Goal: Task Accomplishment & Management: Use online tool/utility

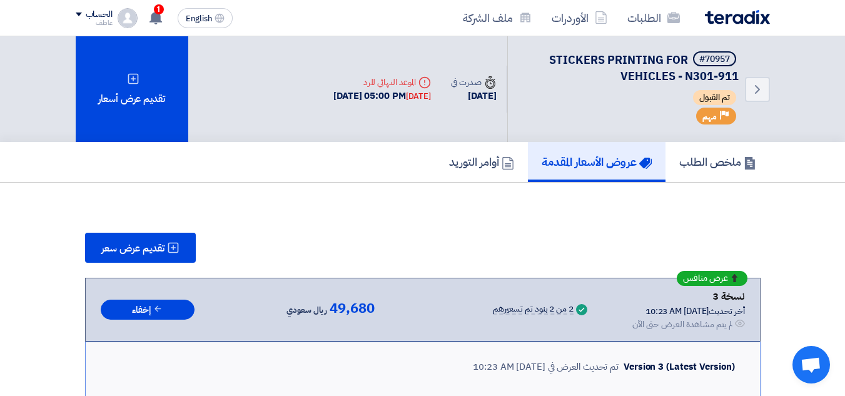
click at [156, 23] on icon at bounding box center [156, 18] width 14 height 14
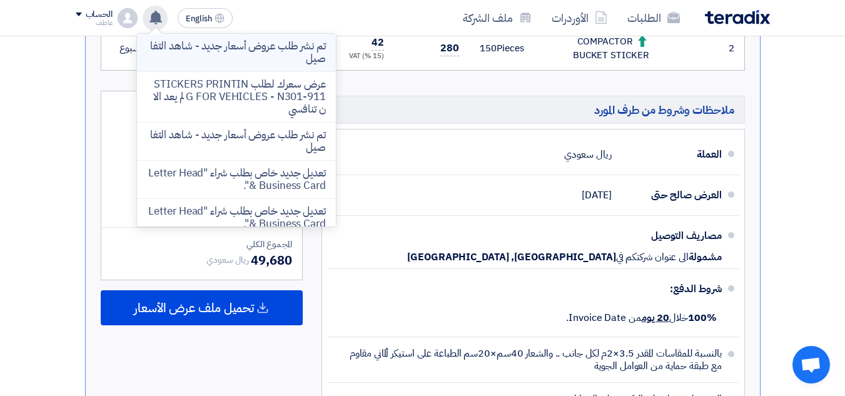
click at [261, 46] on p "تم نشر طلب عروض أسعار جديد - شاهد التفاصيل" at bounding box center [236, 52] width 179 height 25
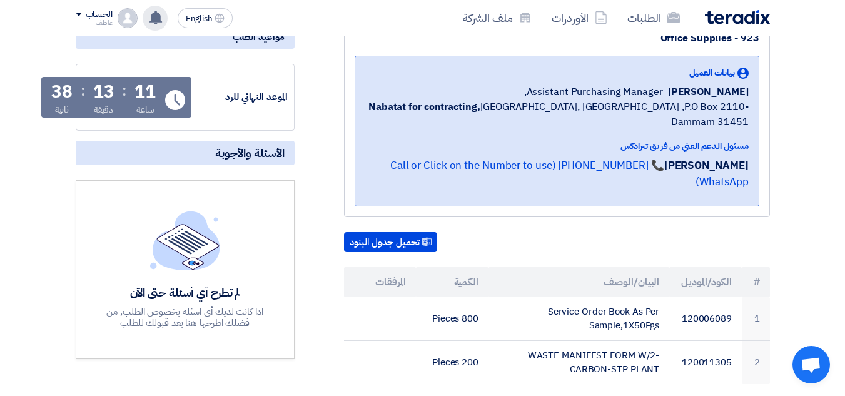
scroll to position [110, 0]
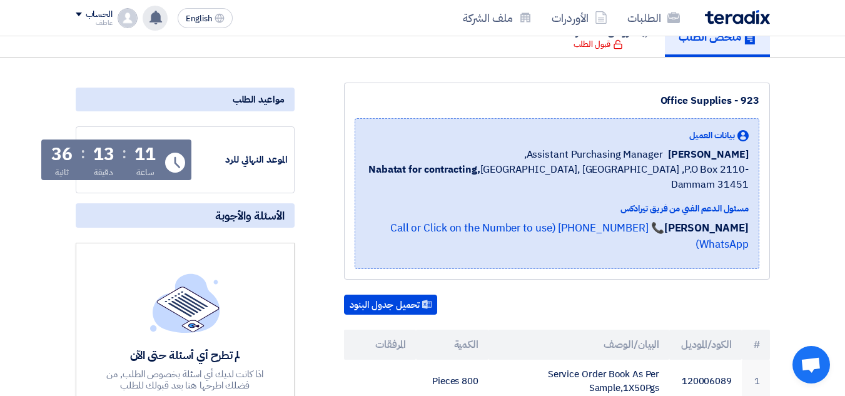
click at [142, 154] on div "11" at bounding box center [144, 155] width 21 height 18
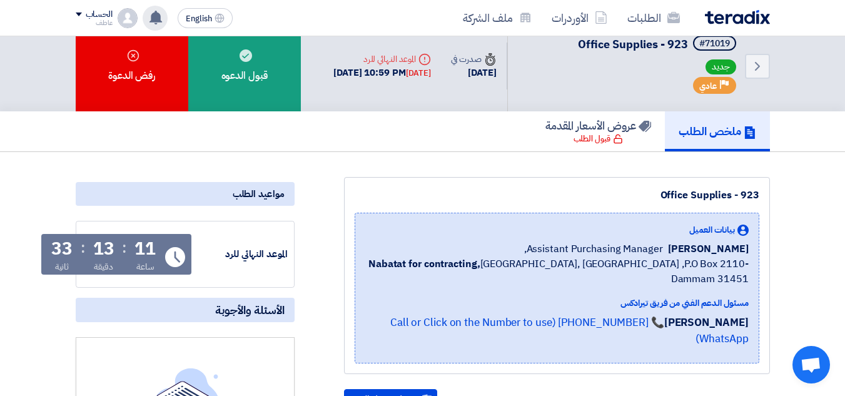
scroll to position [0, 0]
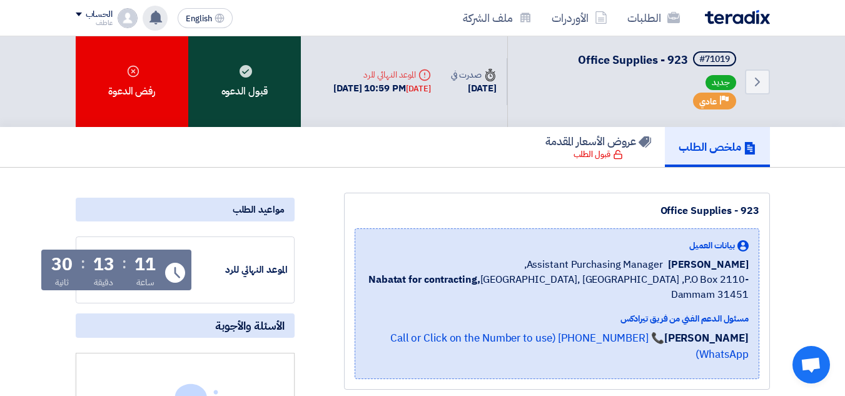
click at [253, 97] on div "قبول الدعوه" at bounding box center [244, 81] width 113 height 91
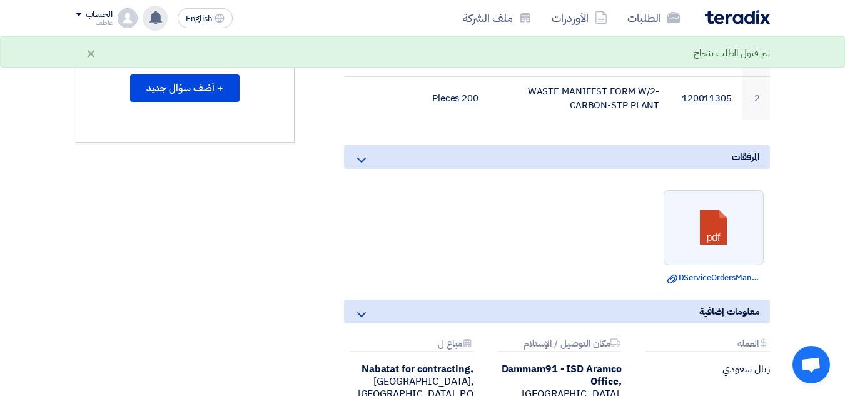
scroll to position [438, 0]
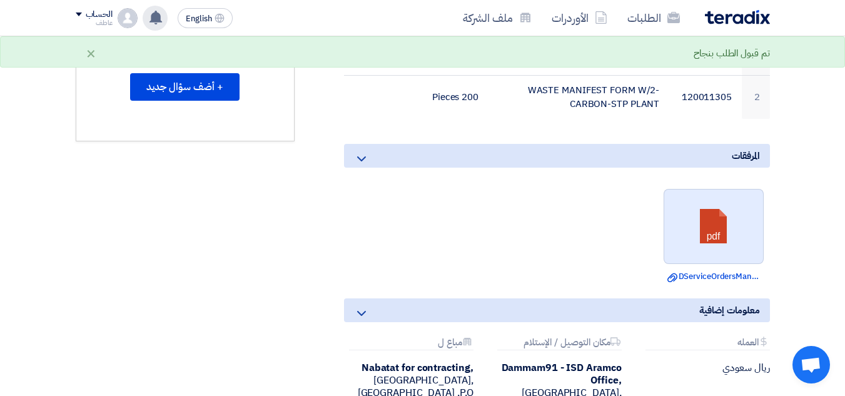
click at [717, 221] on link at bounding box center [714, 226] width 100 height 75
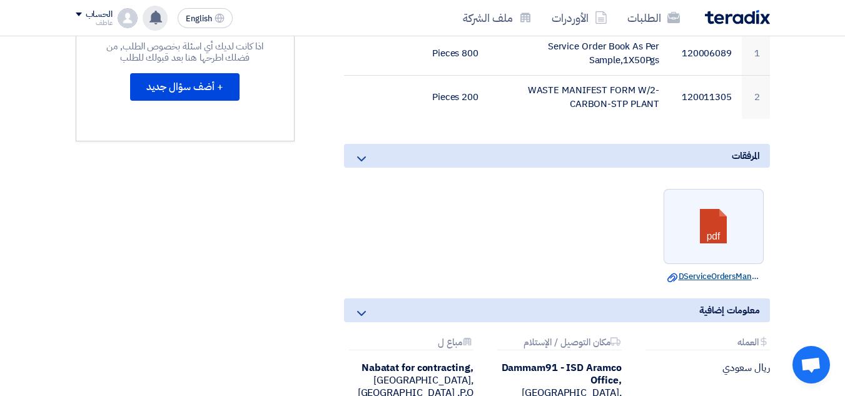
click at [696, 270] on link "Download file DServiceOrdersManifestAMAALAX.pdf" at bounding box center [713, 276] width 93 height 13
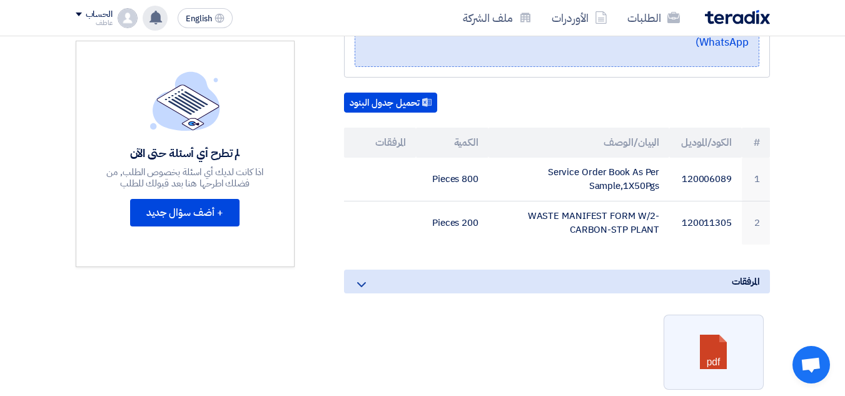
scroll to position [313, 0]
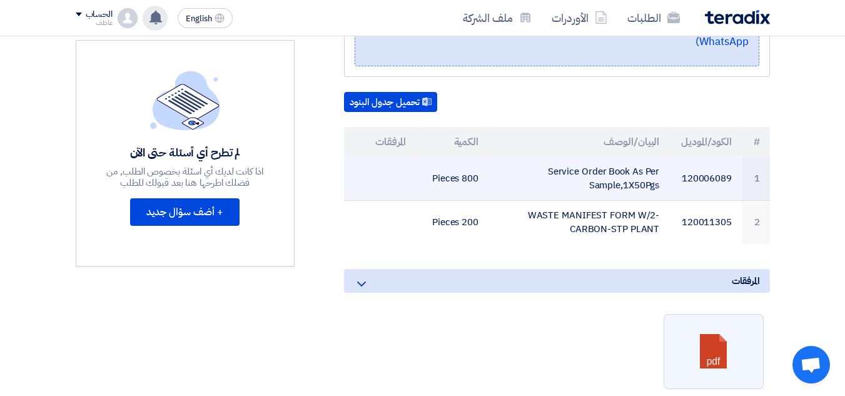
click at [449, 164] on td "800 Pieces" at bounding box center [452, 179] width 73 height 44
click at [461, 163] on td "800 Pieces" at bounding box center [452, 179] width 73 height 44
drag, startPoint x: 581, startPoint y: 173, endPoint x: 655, endPoint y: 173, distance: 74.4
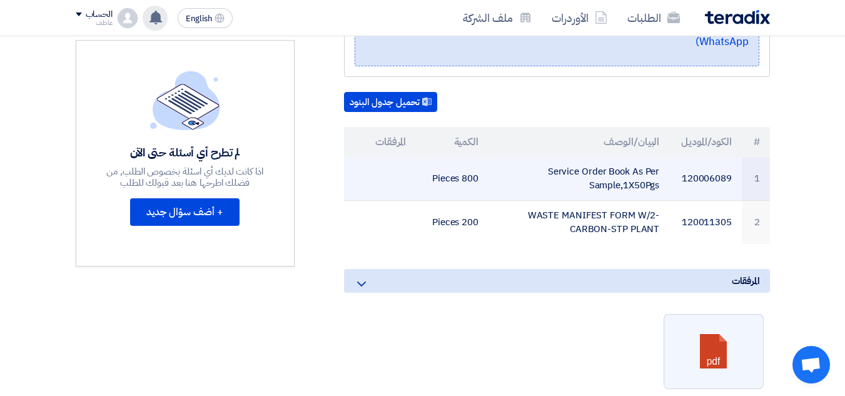
click at [655, 173] on td "Service Order Book As Per Sample,1X50Pgs" at bounding box center [578, 179] width 181 height 44
click at [592, 166] on td "Service Order Book As Per Sample,1X50Pgs" at bounding box center [578, 179] width 181 height 44
click at [606, 172] on td "Service Order Book As Per Sample,1X50Pgs" at bounding box center [578, 179] width 181 height 44
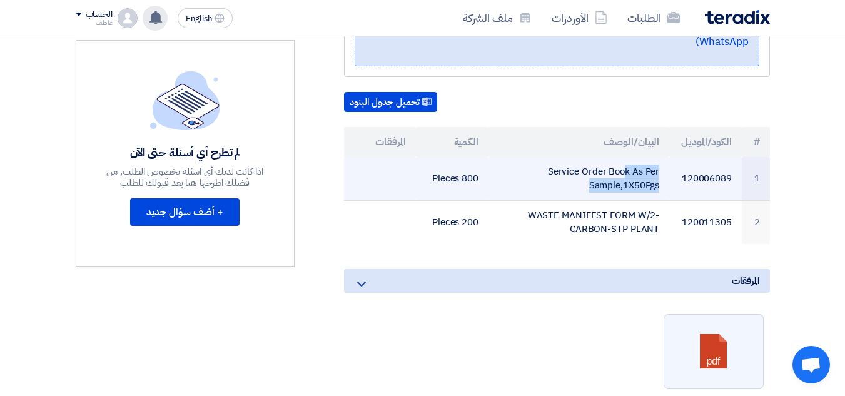
click at [584, 172] on td "Service Order Book As Per Sample,1X50Pgs" at bounding box center [578, 179] width 181 height 44
drag, startPoint x: 584, startPoint y: 174, endPoint x: 628, endPoint y: 174, distance: 44.4
click at [628, 174] on td "Service Order Book As Per Sample,1X50Pgs" at bounding box center [578, 179] width 181 height 44
click at [624, 169] on td "Service Order Book As Per Sample,1X50Pgs" at bounding box center [578, 179] width 181 height 44
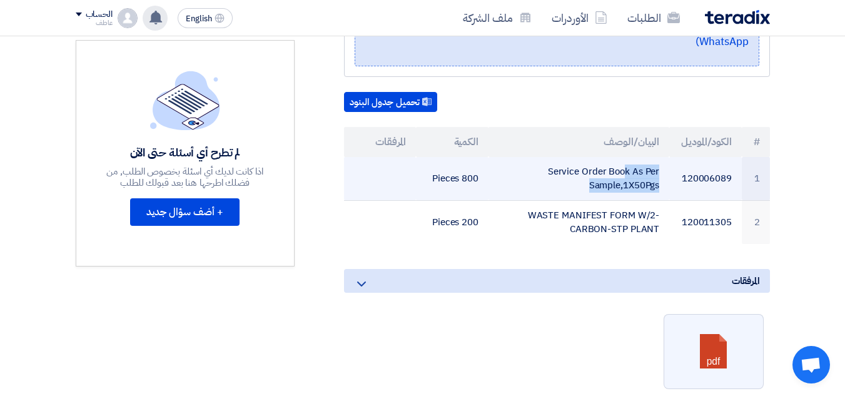
click at [624, 169] on td "Service Order Book As Per Sample,1X50Pgs" at bounding box center [578, 179] width 181 height 44
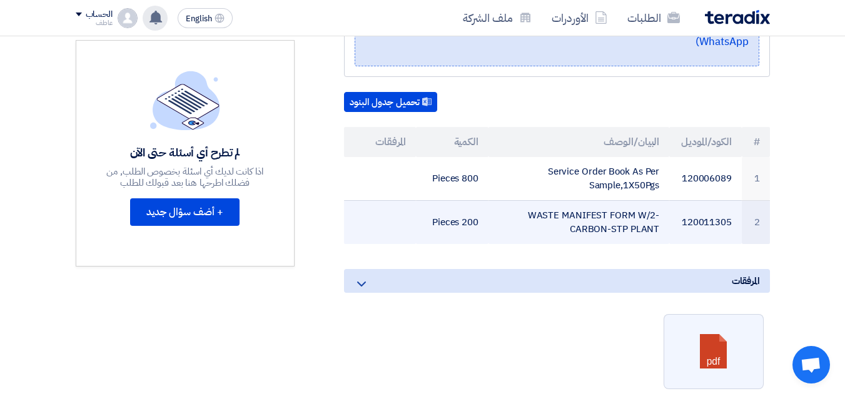
click at [450, 205] on td "200 Pieces" at bounding box center [452, 222] width 73 height 44
click at [540, 208] on td "WASTE MANIFEST FORM W/2-CARBON-STP PLANT" at bounding box center [578, 222] width 181 height 44
drag, startPoint x: 536, startPoint y: 199, endPoint x: 568, endPoint y: 199, distance: 31.9
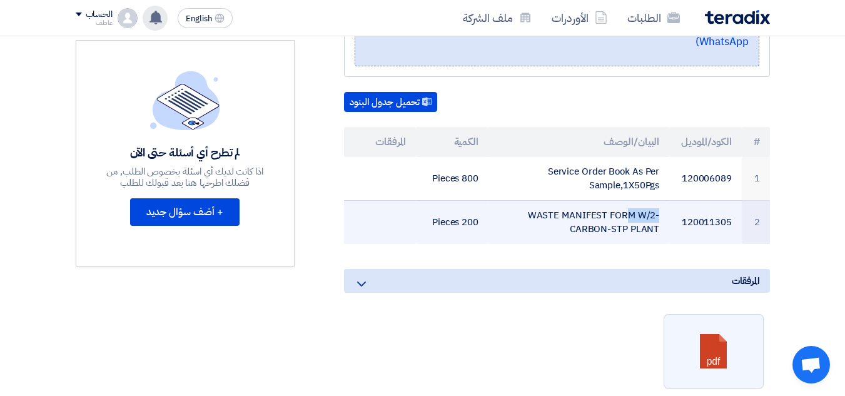
click at [568, 200] on td "WASTE MANIFEST FORM W/2-CARBON-STP PLANT" at bounding box center [578, 222] width 181 height 44
click at [553, 200] on td "WASTE MANIFEST FORM W/2-CARBON-STP PLANT" at bounding box center [578, 222] width 181 height 44
click at [598, 205] on td "WASTE MANIFEST FORM W/2-CARBON-STP PLANT" at bounding box center [578, 222] width 181 height 44
click at [598, 207] on td "WASTE MANIFEST FORM W/2-CARBON-STP PLANT" at bounding box center [578, 222] width 181 height 44
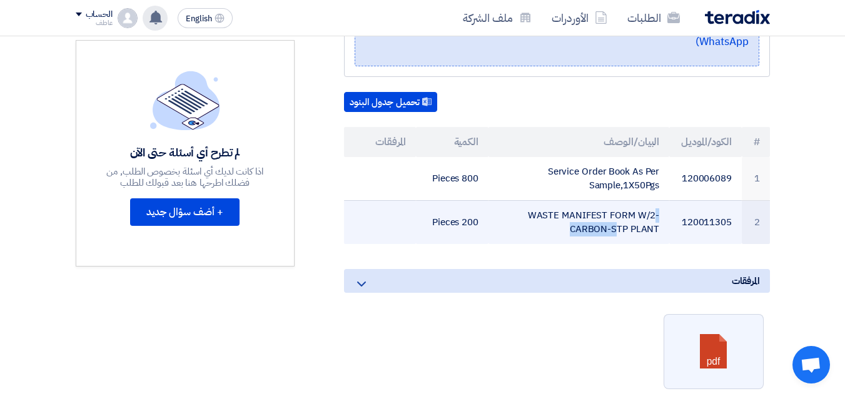
click at [593, 200] on td "WASTE MANIFEST FORM W/2-CARBON-STP PLANT" at bounding box center [578, 222] width 181 height 44
click at [591, 200] on td "WASTE MANIFEST FORM W/2-CARBON-STP PLANT" at bounding box center [578, 222] width 181 height 44
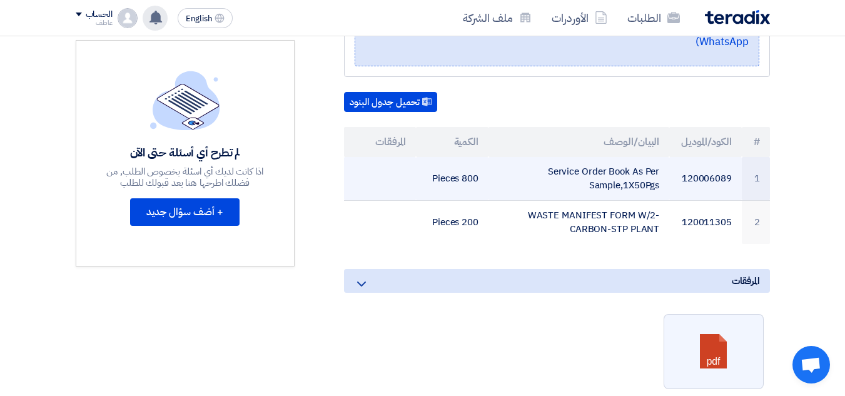
drag, startPoint x: 571, startPoint y: 170, endPoint x: 551, endPoint y: 156, distance: 23.8
click at [551, 157] on td "Service Order Book As Per Sample,1X50Pgs" at bounding box center [578, 179] width 181 height 44
click at [586, 174] on td "Service Order Book As Per Sample,1X50Pgs" at bounding box center [578, 179] width 181 height 44
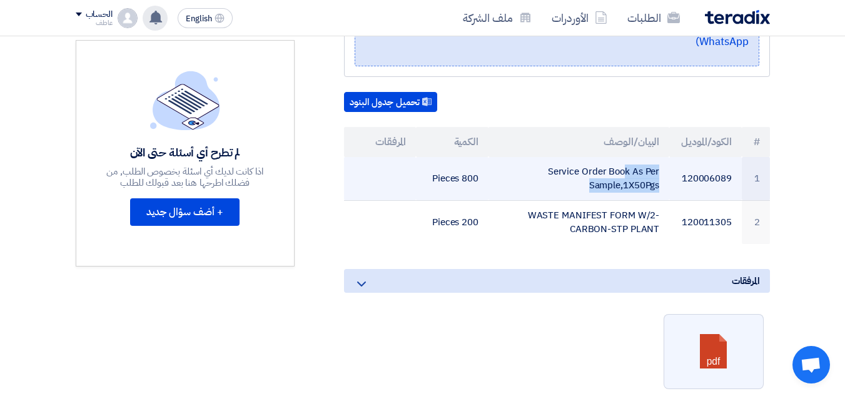
copy tr "Service Order Book As Per Sample,1X50Pgs"
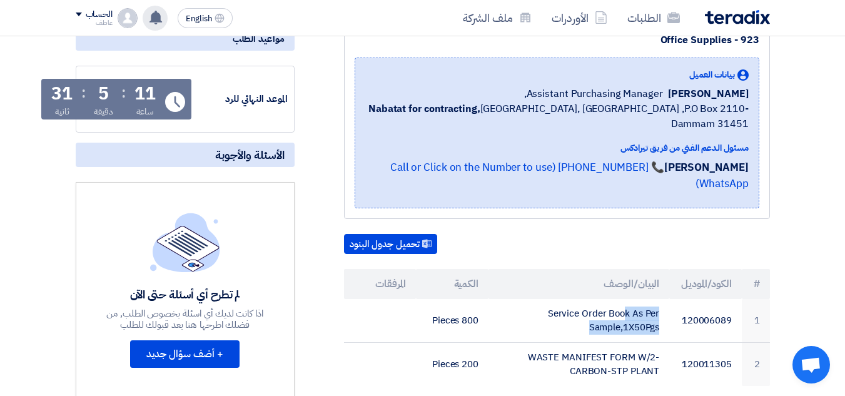
scroll to position [188, 0]
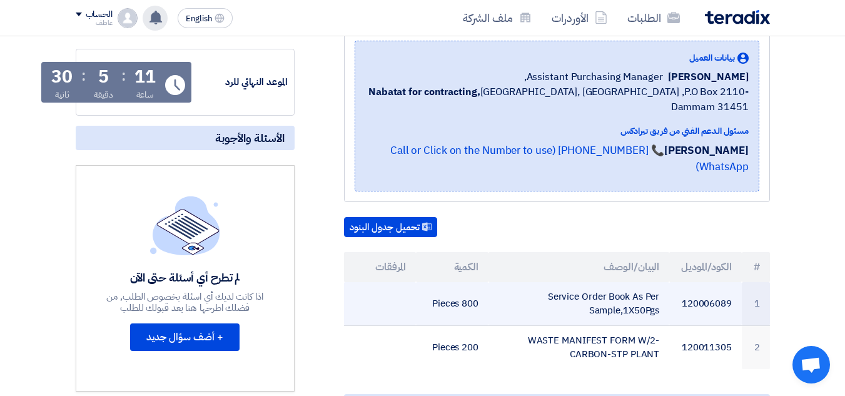
click at [459, 290] on td "800 Pieces" at bounding box center [452, 304] width 73 height 44
click at [459, 289] on td "800 Pieces" at bounding box center [452, 304] width 73 height 44
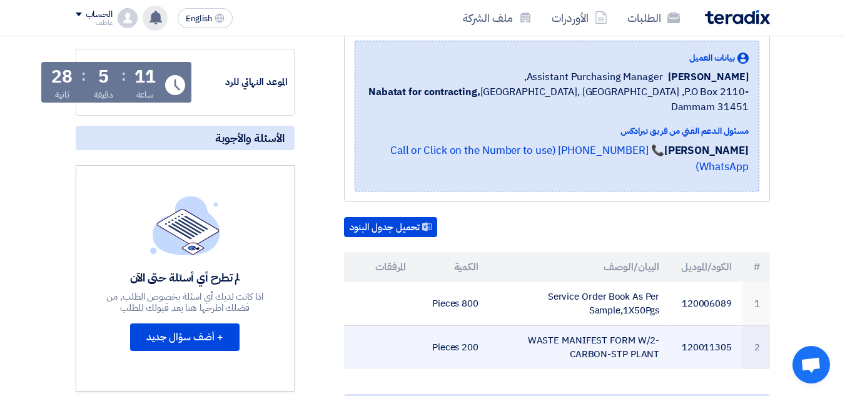
click at [584, 334] on td "WASTE MANIFEST FORM W/2-CARBON-STP PLANT" at bounding box center [578, 347] width 181 height 44
click at [583, 334] on td "WASTE MANIFEST FORM W/2-CARBON-STP PLANT" at bounding box center [578, 347] width 181 height 44
copy tr "WASTE MANIFEST FORM W/2-CARBON-STP PLANT"
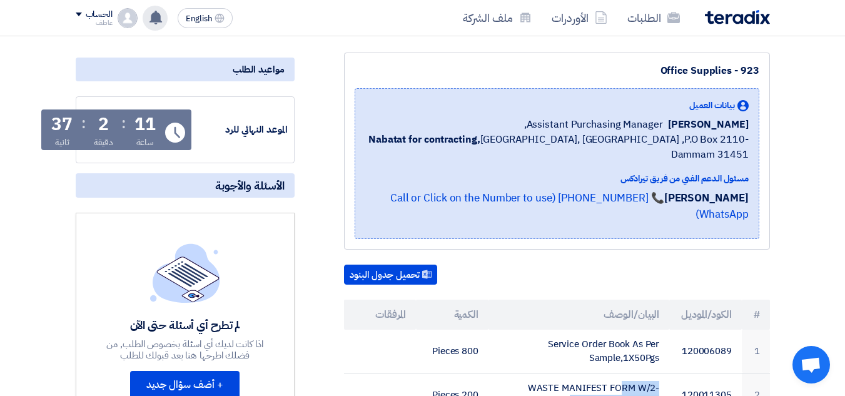
scroll to position [63, 0]
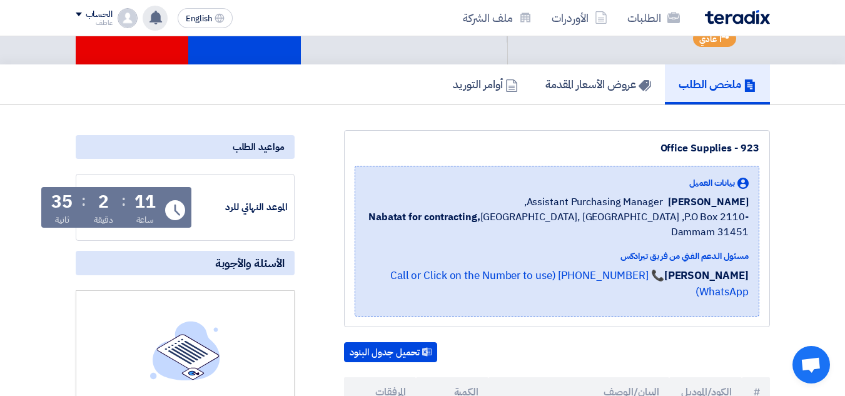
click at [143, 198] on div "11" at bounding box center [144, 202] width 21 height 18
click at [144, 195] on div "11" at bounding box center [144, 202] width 21 height 18
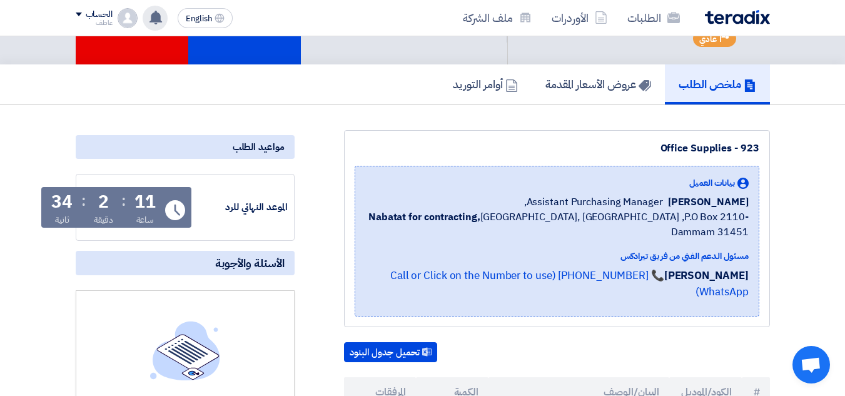
click at [143, 195] on div "11" at bounding box center [144, 202] width 21 height 18
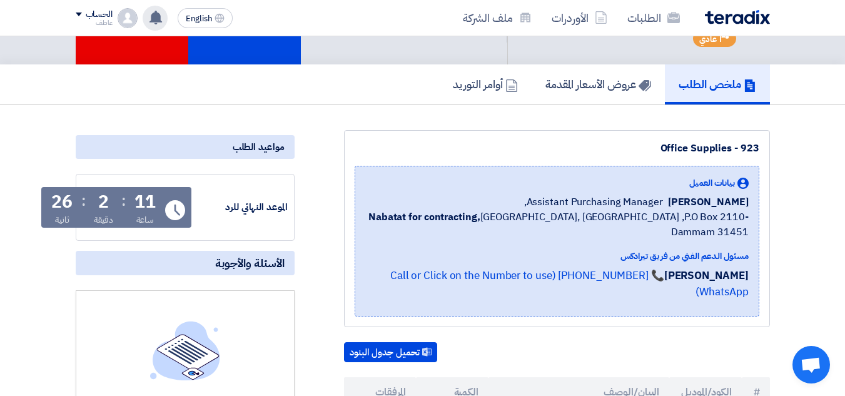
click at [100, 205] on div "2" at bounding box center [103, 202] width 11 height 18
click at [100, 204] on div "2" at bounding box center [103, 202] width 11 height 18
